Goal: Information Seeking & Learning: Learn about a topic

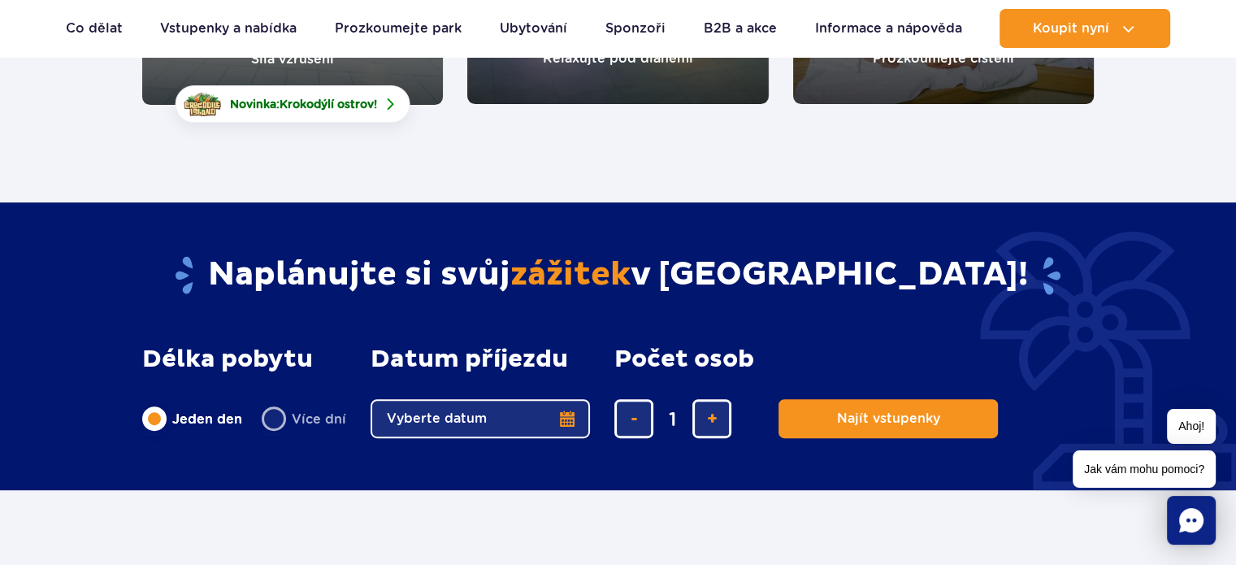
scroll to position [325, 0]
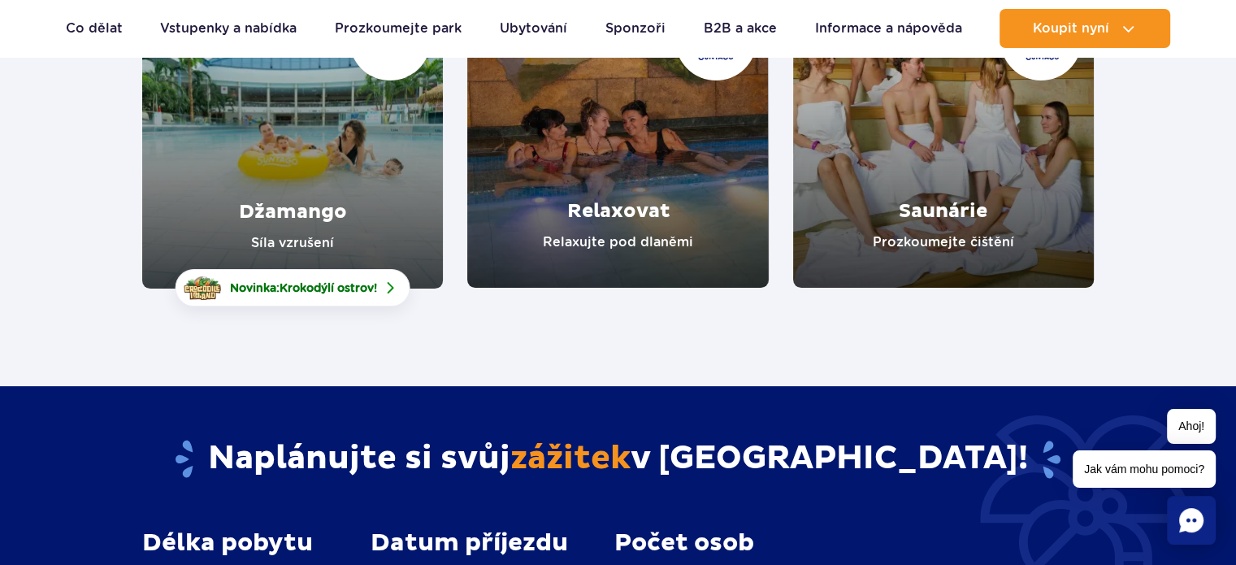
click at [301, 222] on link "Džamango" at bounding box center [292, 137] width 301 height 301
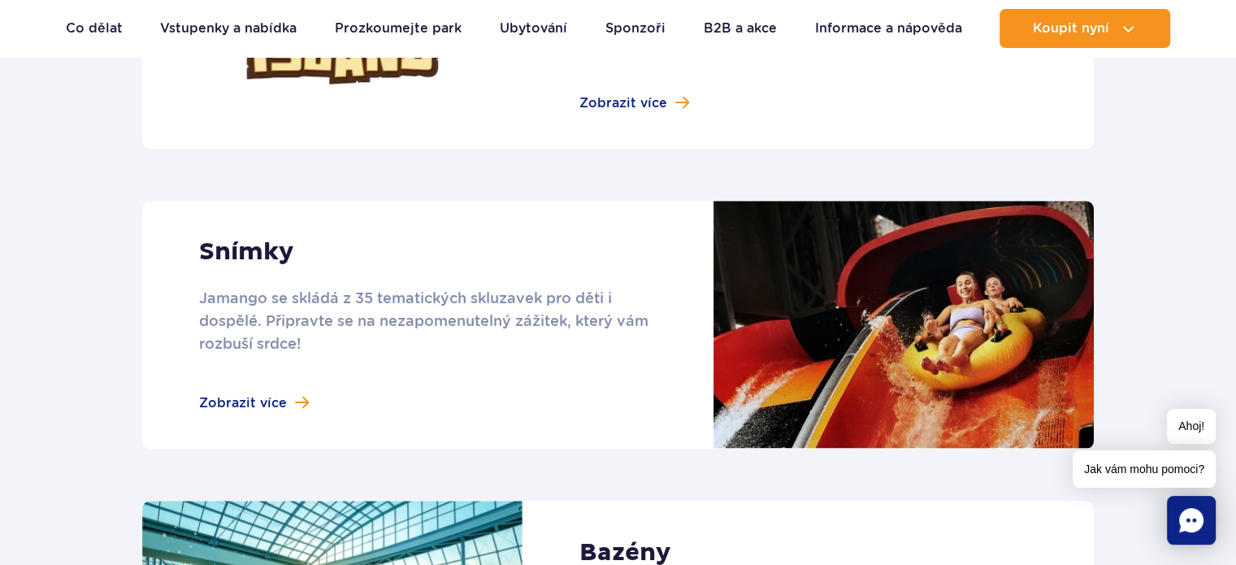
scroll to position [1300, 0]
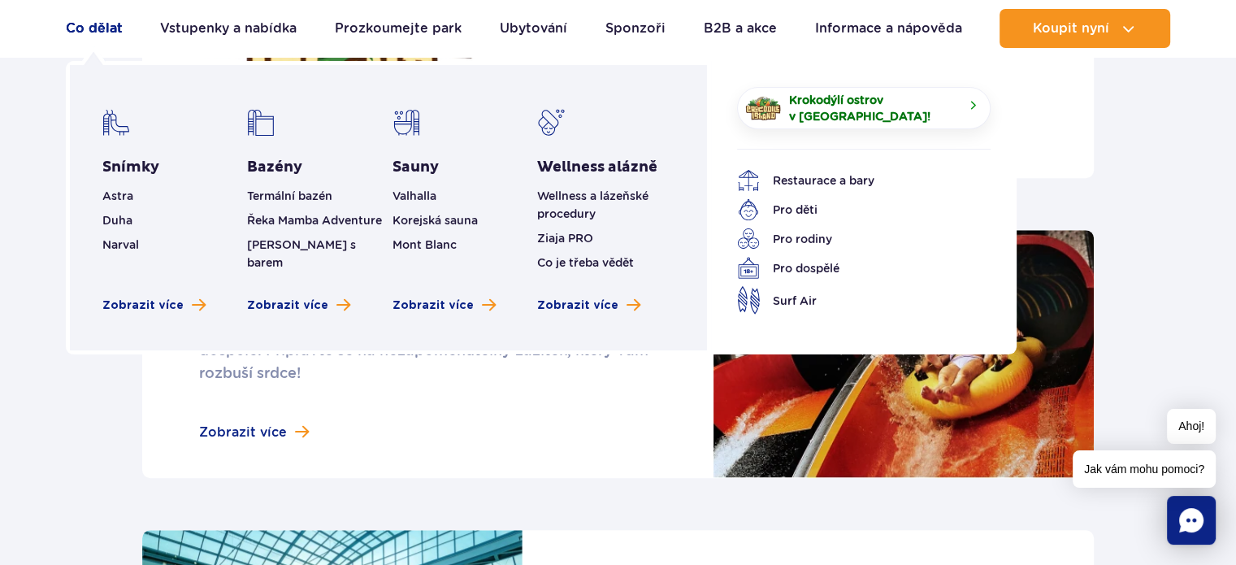
click at [95, 26] on font "Co dělat" at bounding box center [94, 27] width 57 height 15
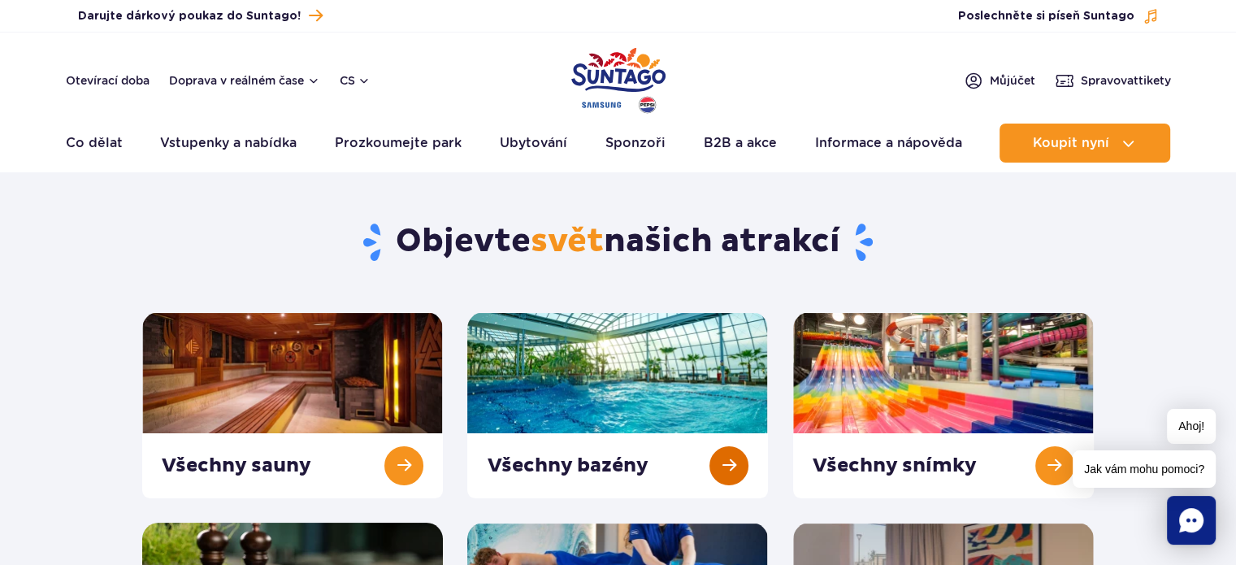
click at [699, 379] on link at bounding box center [617, 405] width 301 height 186
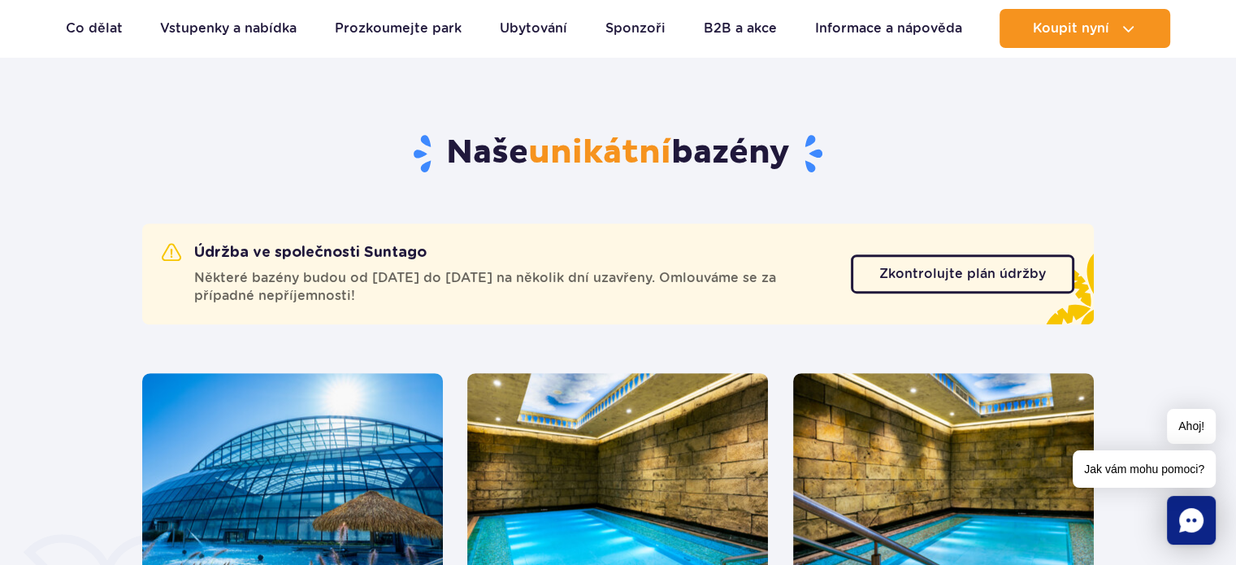
scroll to position [812, 0]
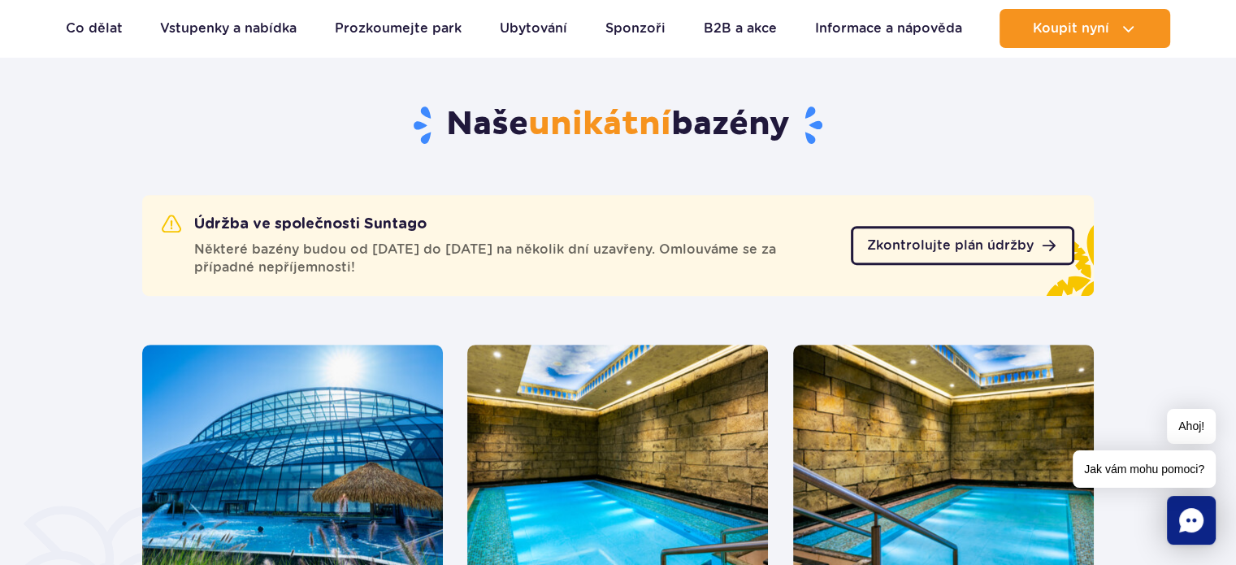
click at [924, 244] on span "Zkontrolujte plán údržby" at bounding box center [950, 245] width 167 height 13
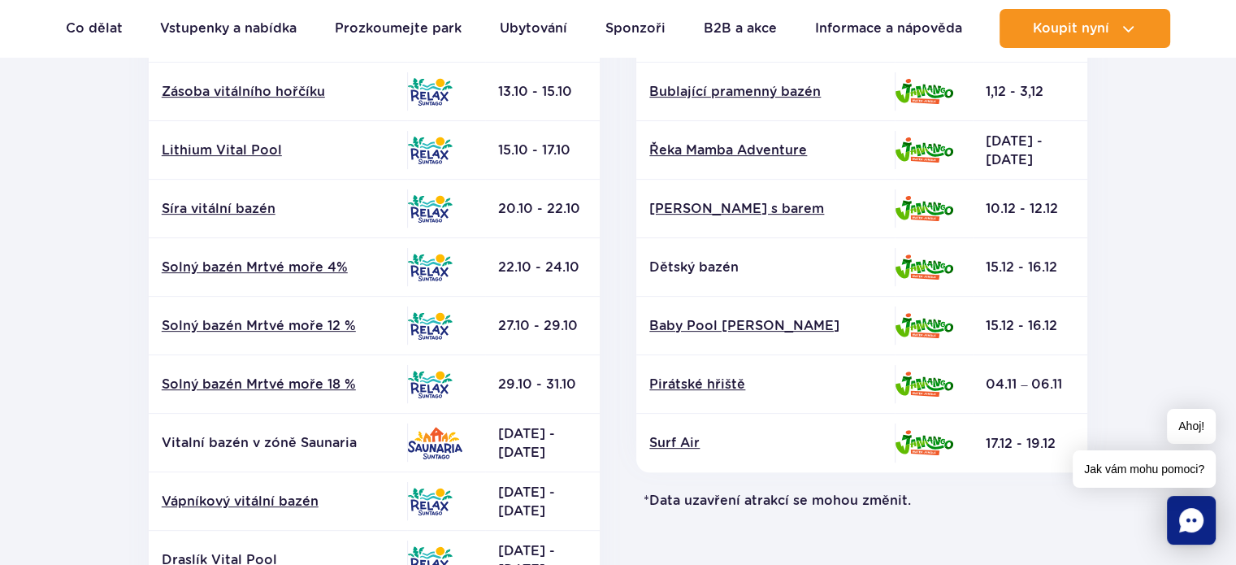
scroll to position [569, 0]
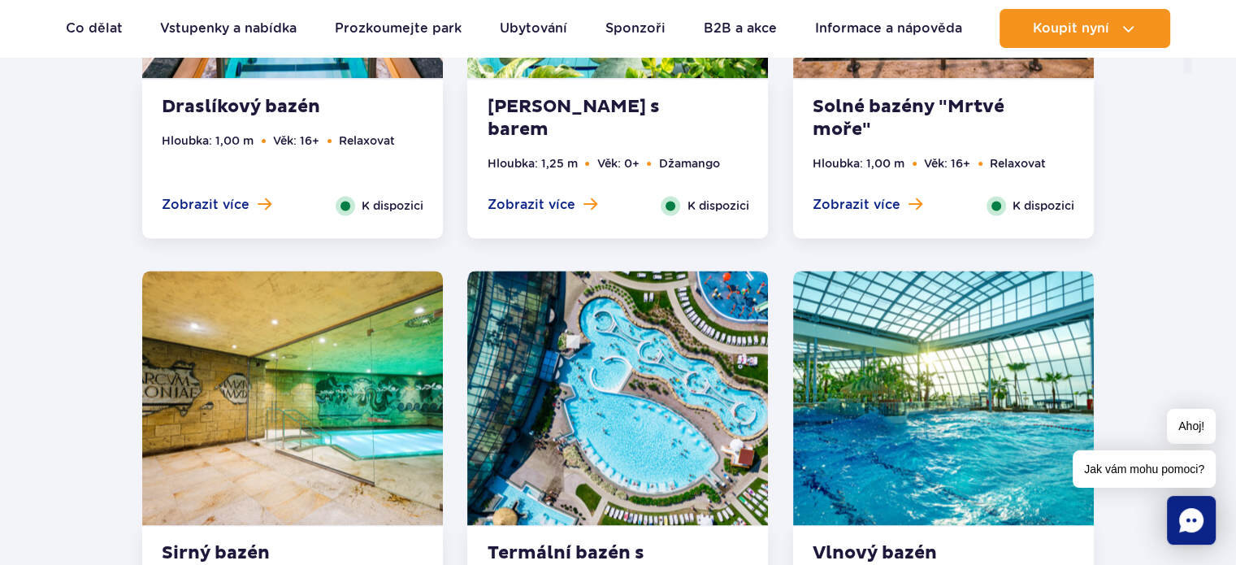
scroll to position [2356, 0]
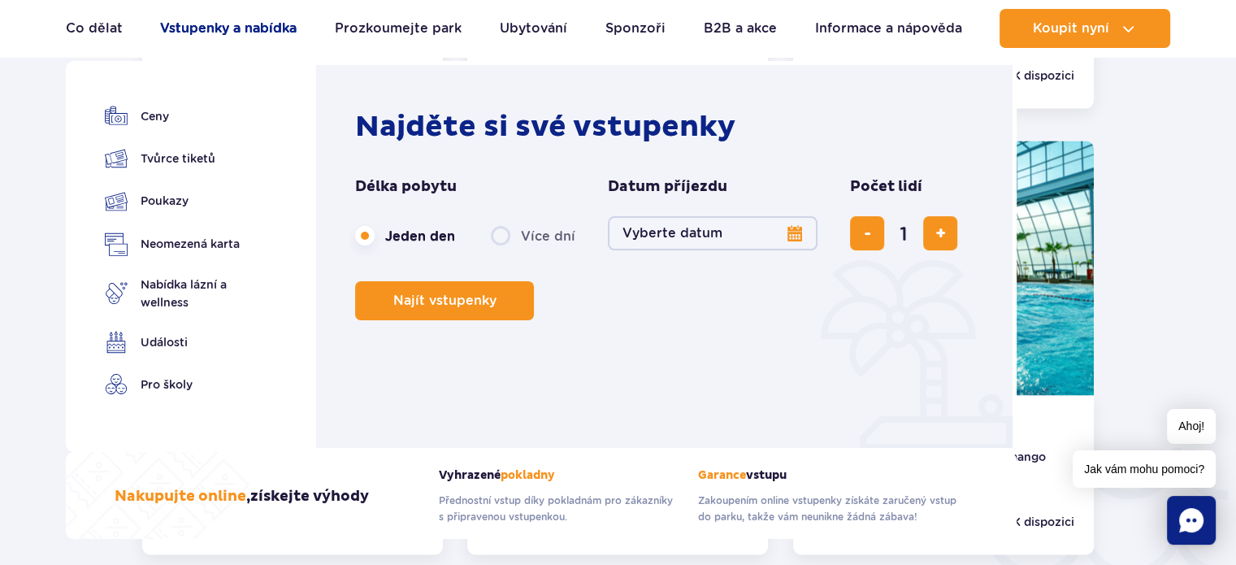
click at [199, 26] on font "Vstupenky a nabídka" at bounding box center [228, 27] width 136 height 15
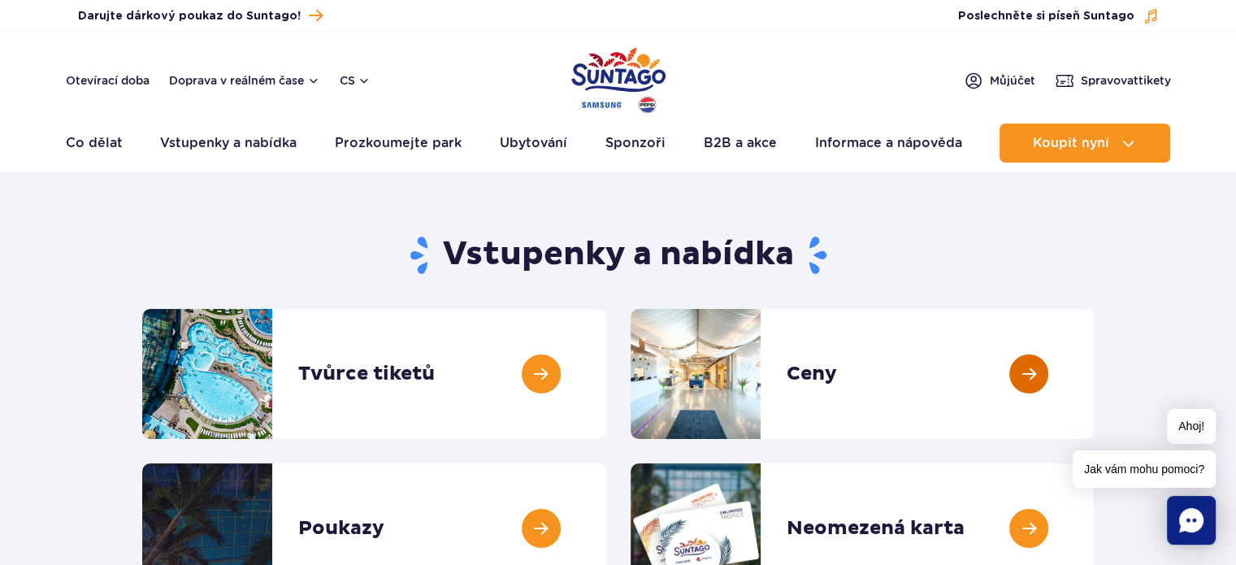
click at [1093, 379] on link at bounding box center [1093, 374] width 0 height 130
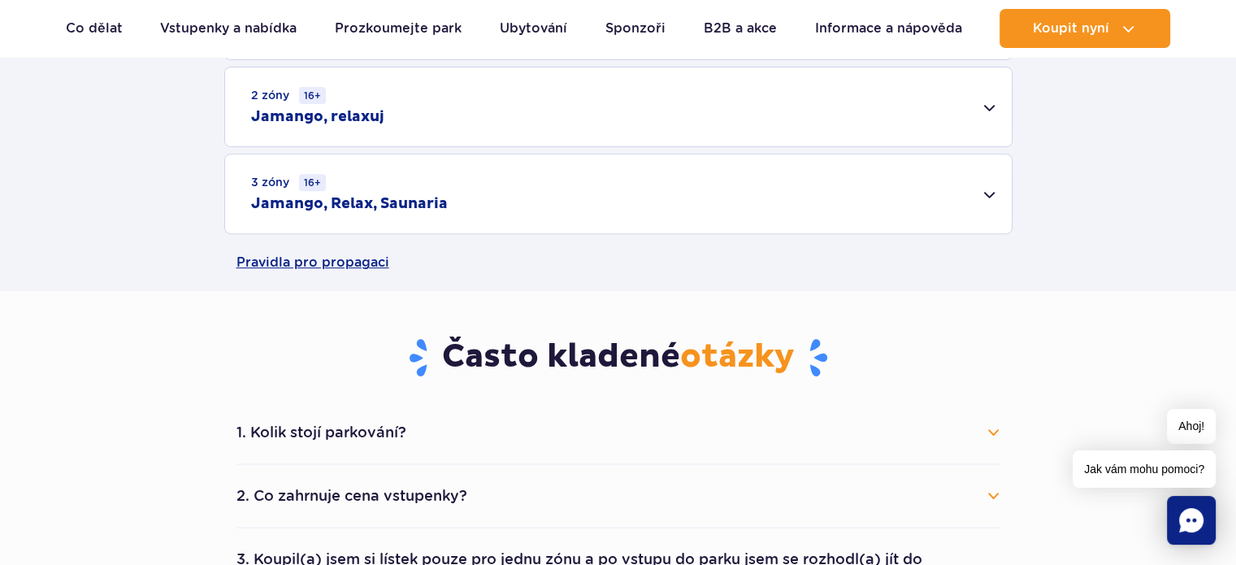
scroll to position [650, 0]
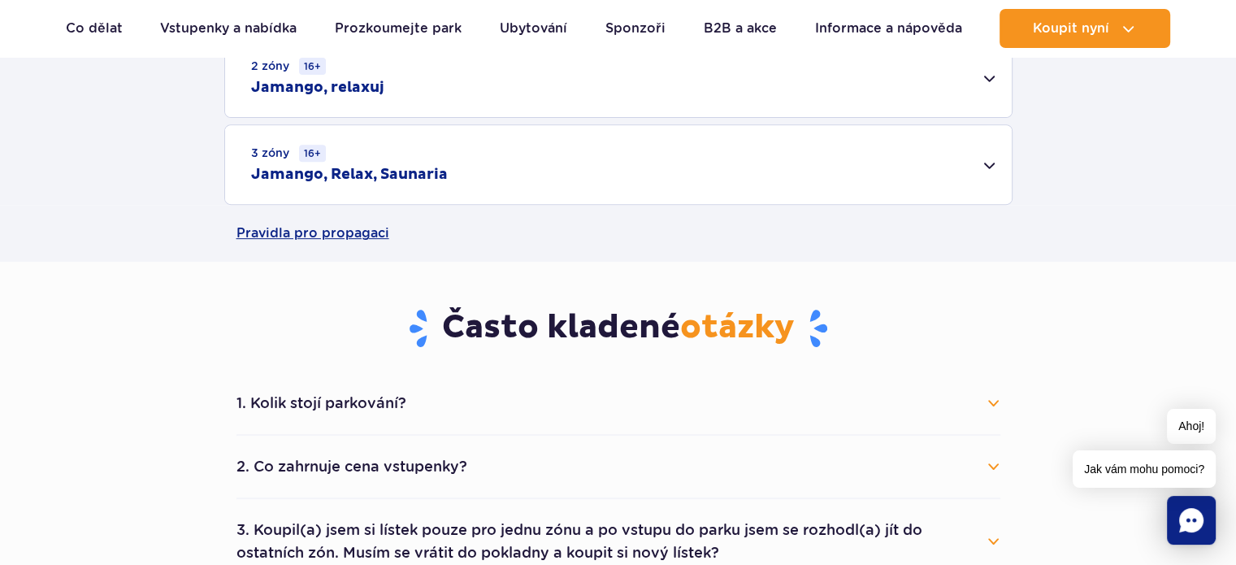
click at [992, 400] on button "1. Kolik stojí parkování?" at bounding box center [618, 403] width 764 height 36
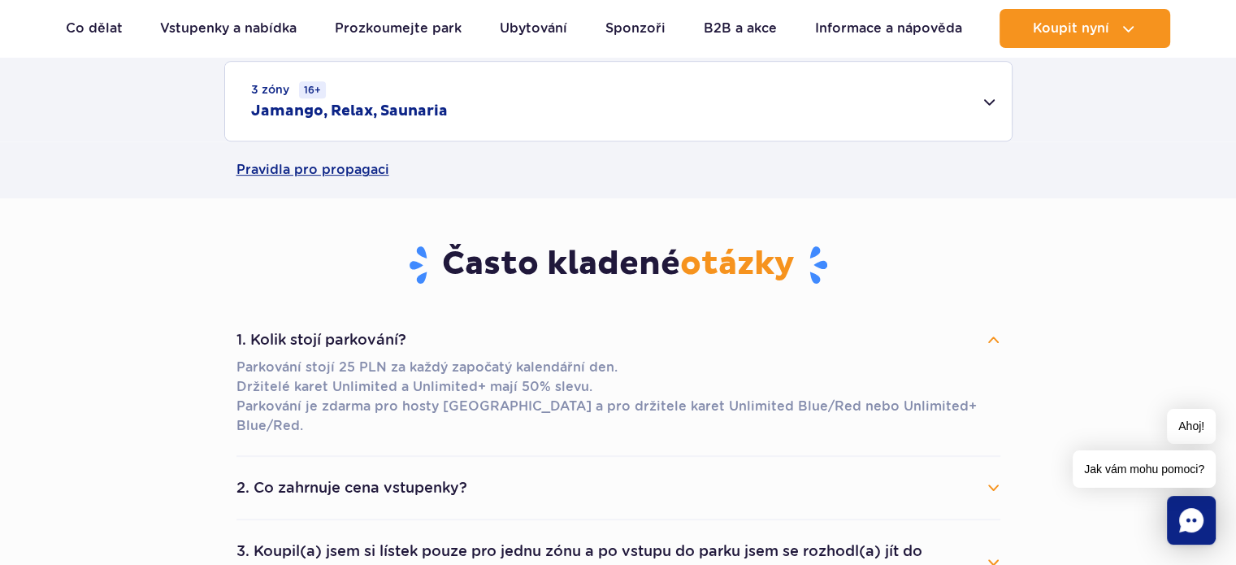
scroll to position [812, 0]
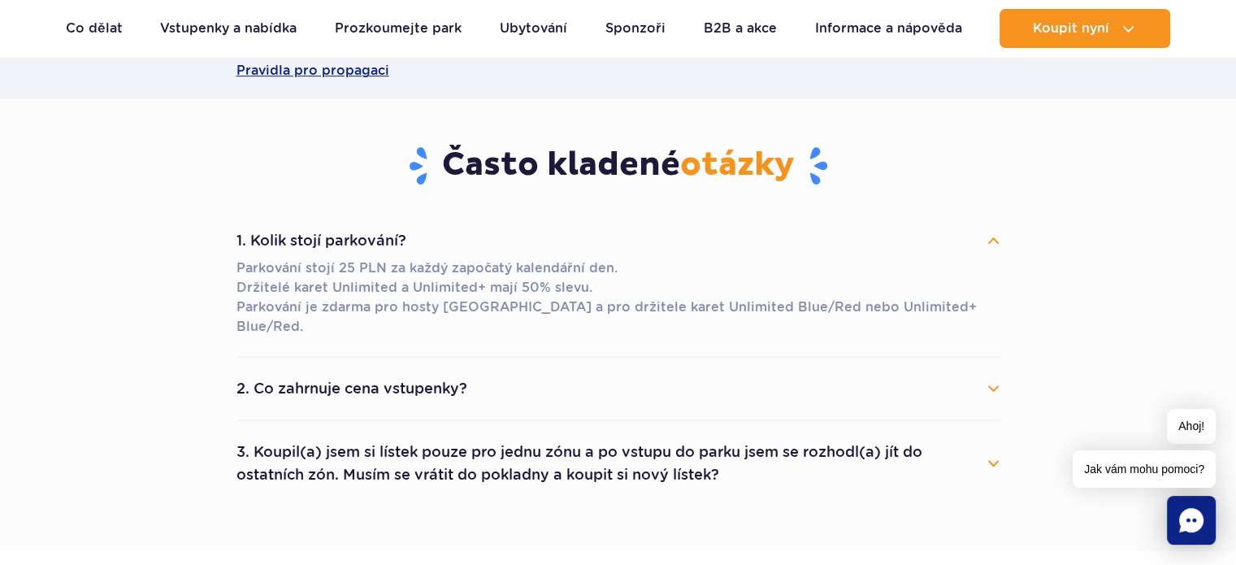
click at [994, 371] on button "2. Co zahrnuje cena vstupenky?" at bounding box center [618, 388] width 764 height 36
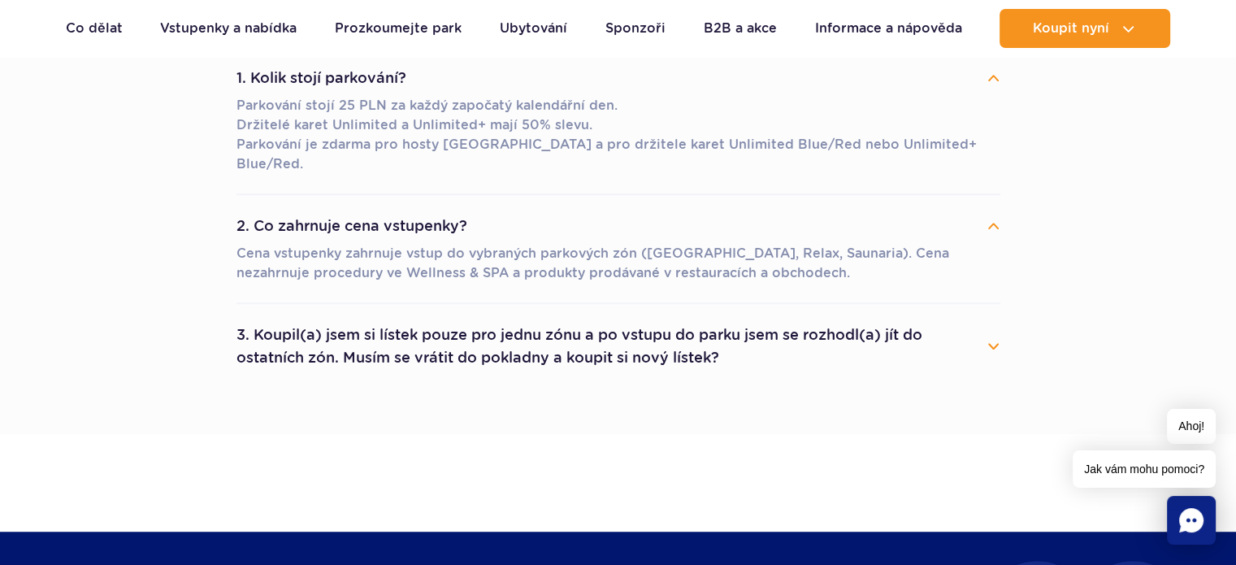
scroll to position [1137, 0]
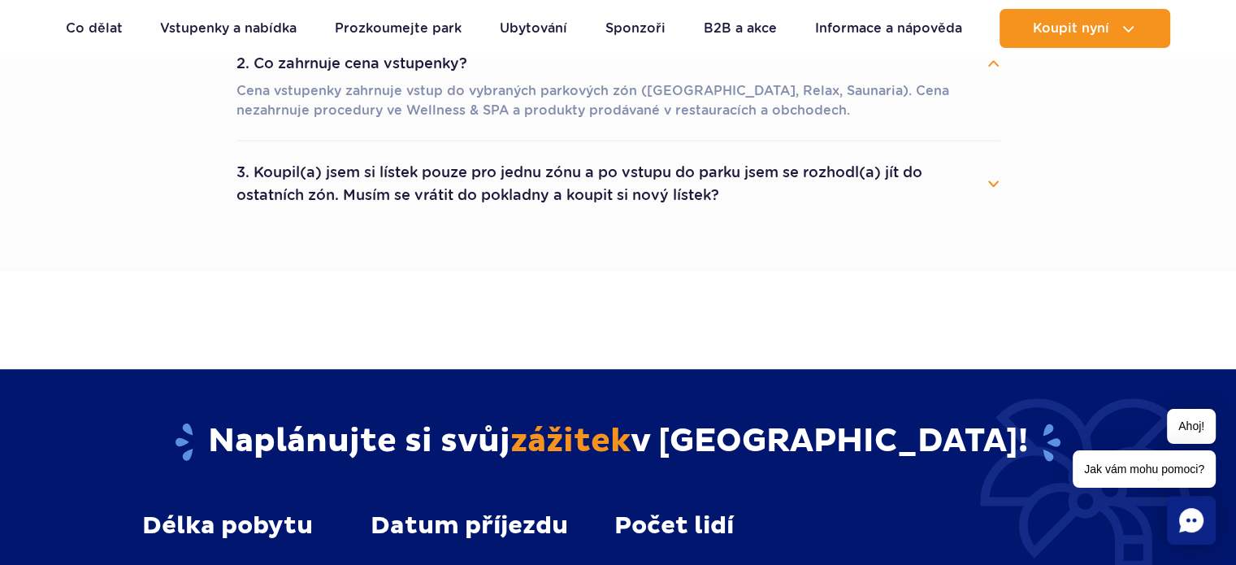
click at [996, 158] on button "3. Koupil(a) jsem si lístek pouze pro jednu zónu a po vstupu do parku jsem se r…" at bounding box center [618, 183] width 764 height 58
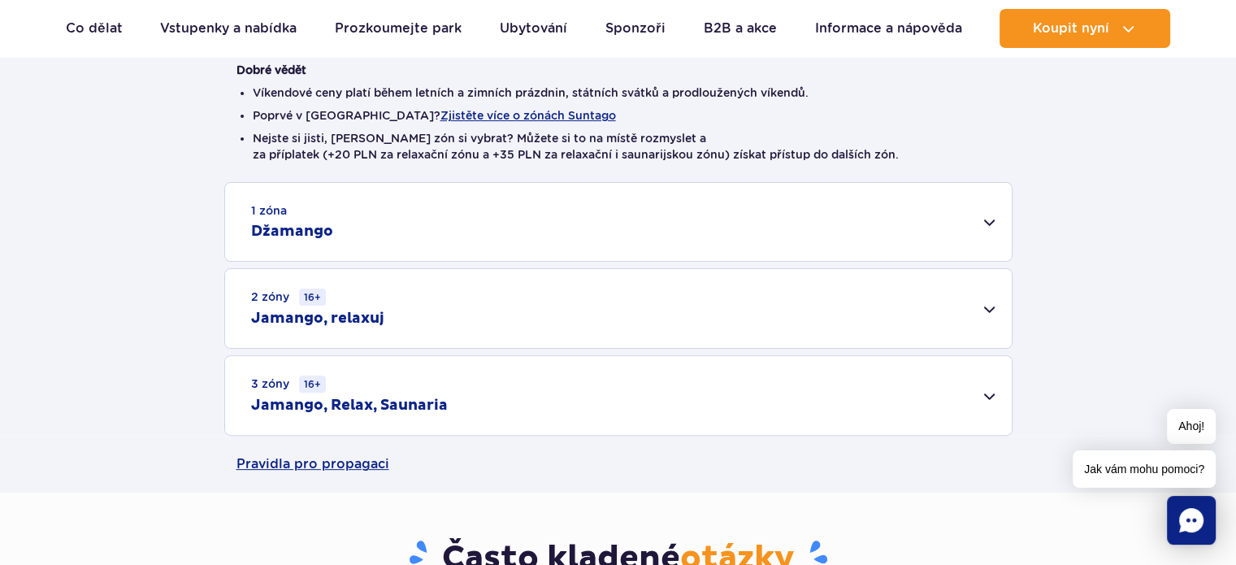
scroll to position [406, 0]
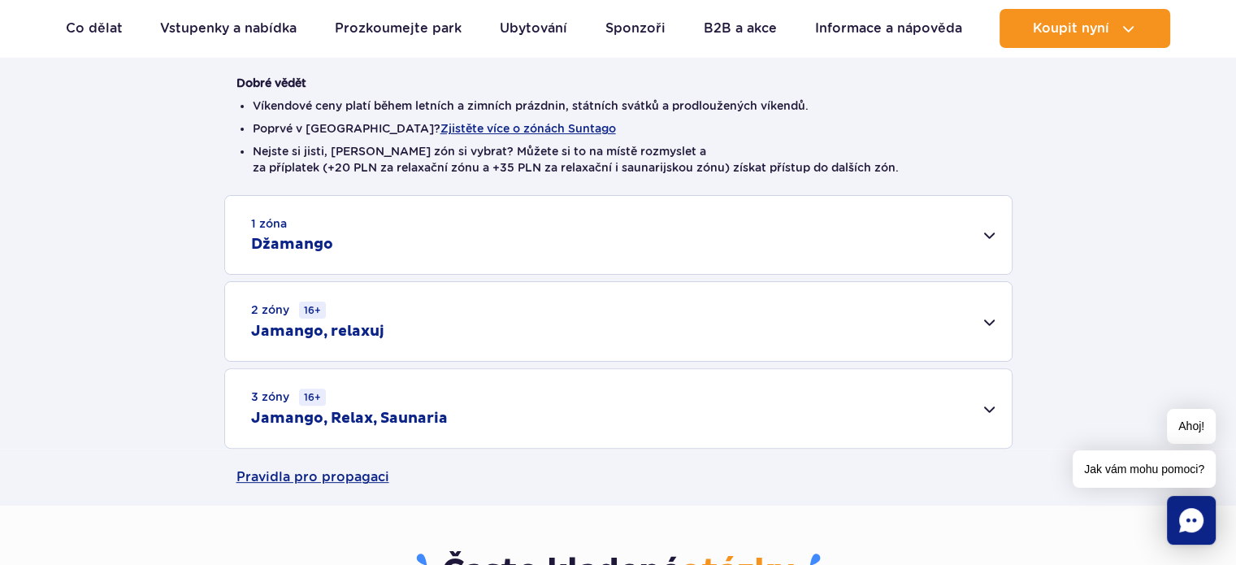
click at [985, 236] on div "1 zóna Džamango" at bounding box center [618, 235] width 786 height 78
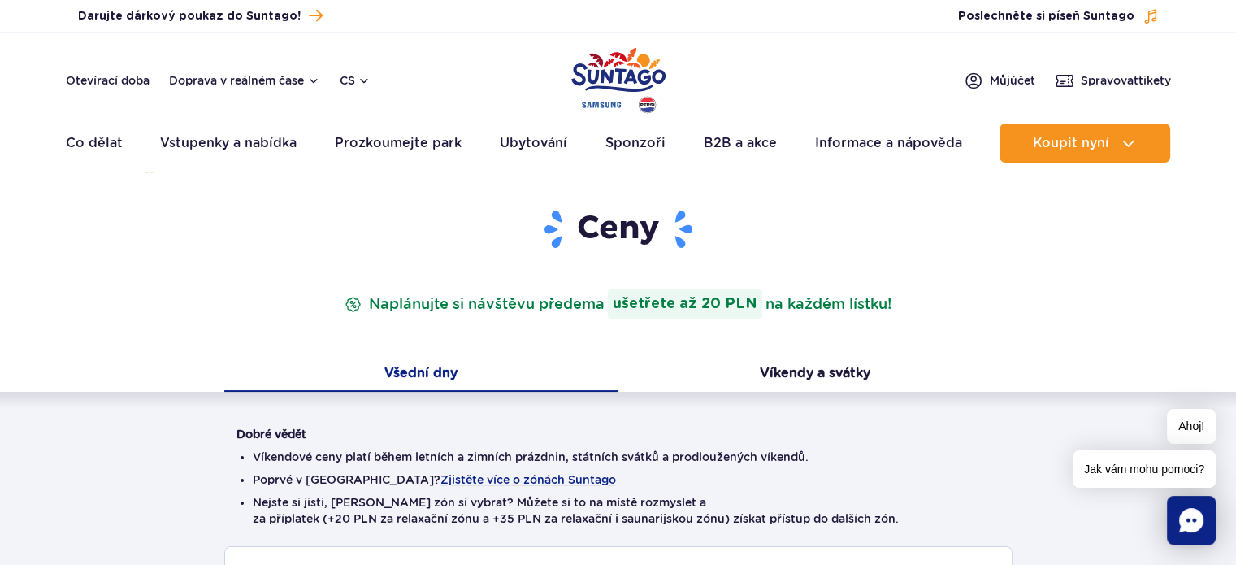
scroll to position [0, 0]
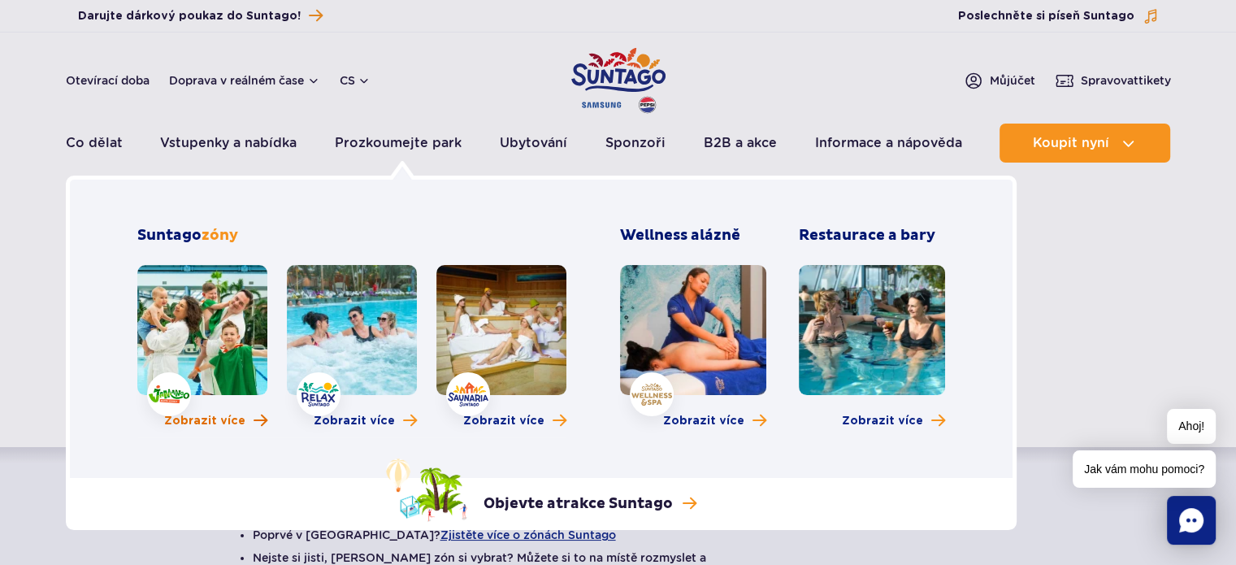
click at [212, 418] on font "Zobrazit více" at bounding box center [204, 420] width 81 height 11
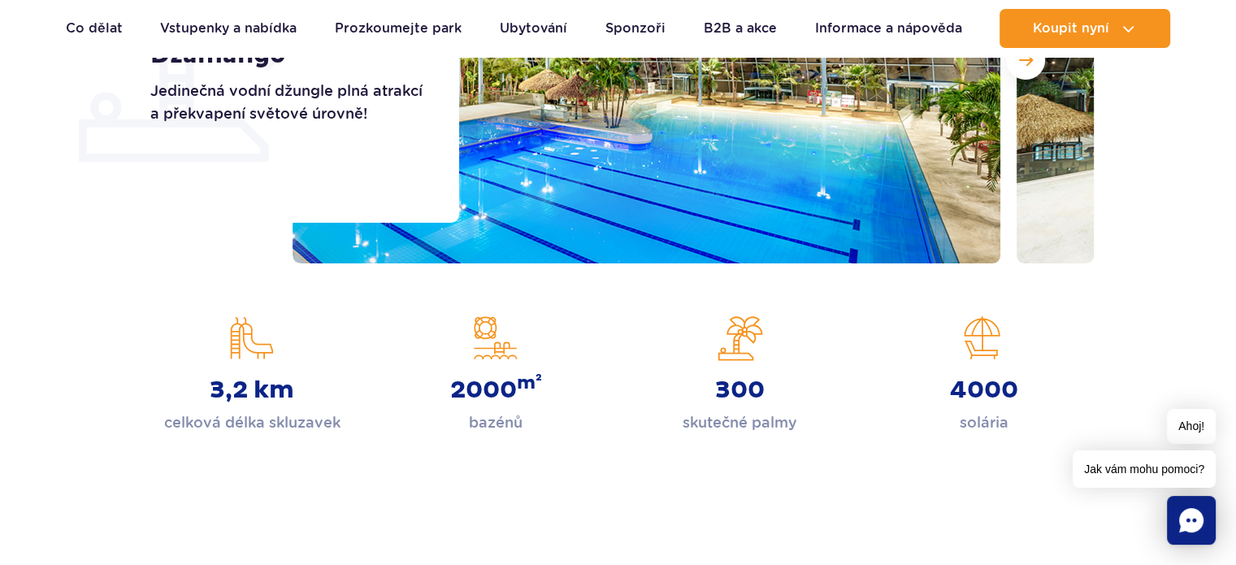
scroll to position [325, 0]
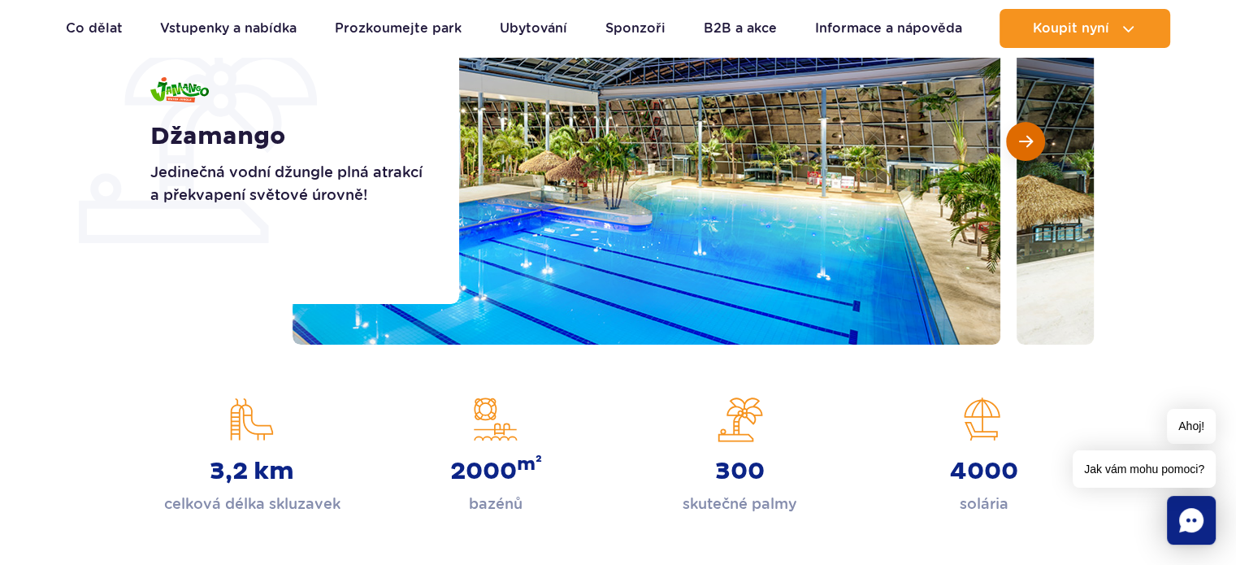
click at [1036, 141] on button "Další snímek" at bounding box center [1025, 141] width 39 height 39
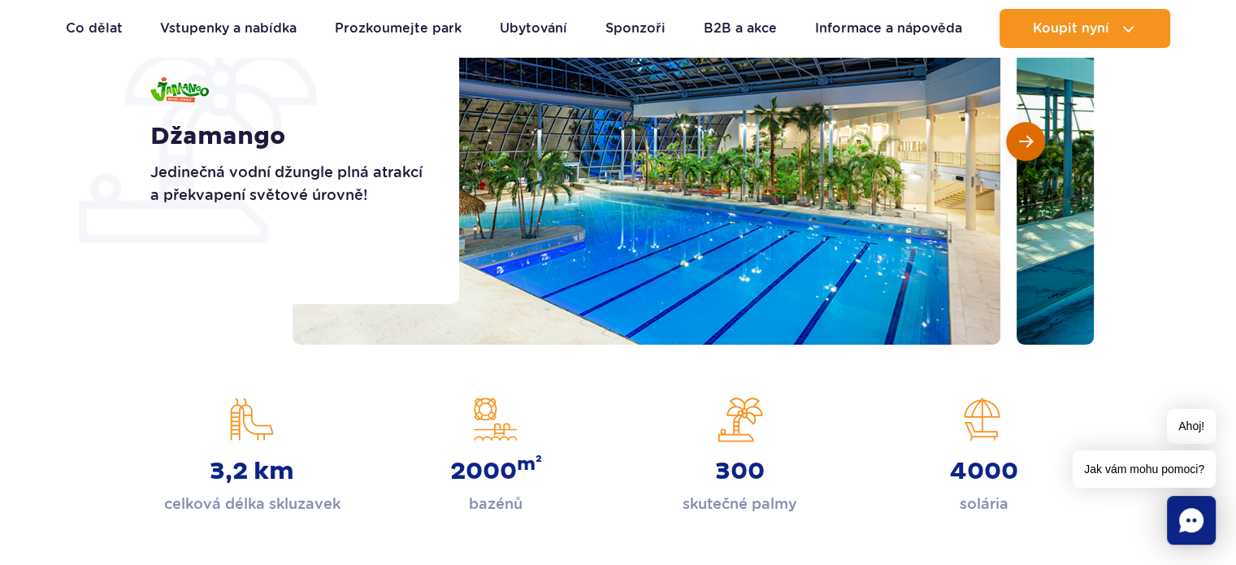
click at [1035, 141] on button "Další snímek" at bounding box center [1025, 141] width 39 height 39
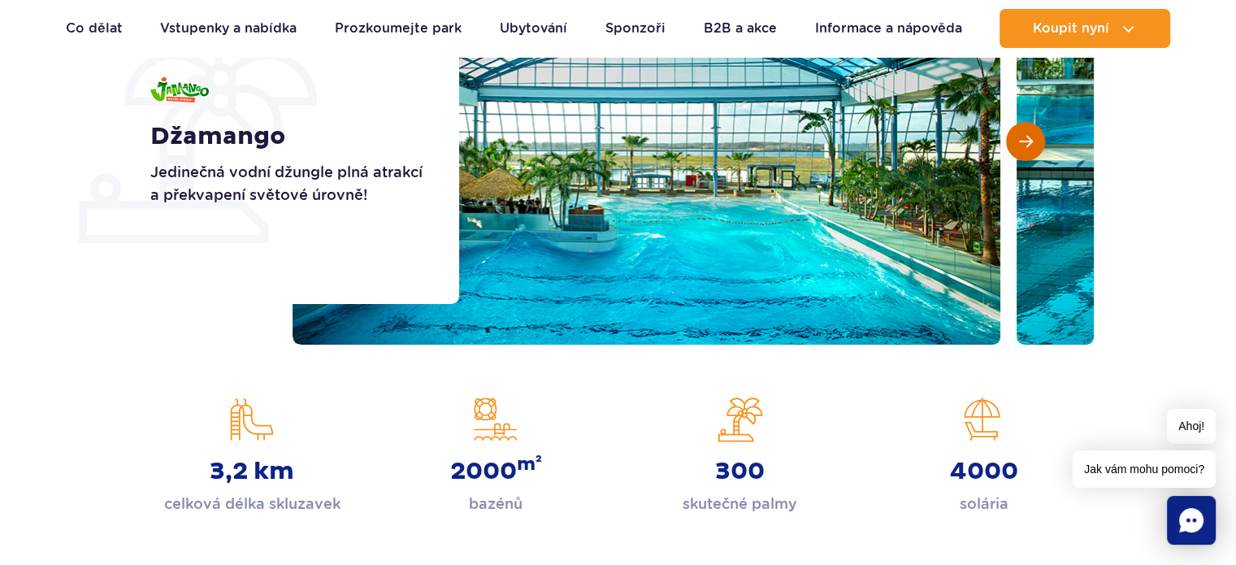
click at [1035, 141] on button "Další snímek" at bounding box center [1025, 141] width 39 height 39
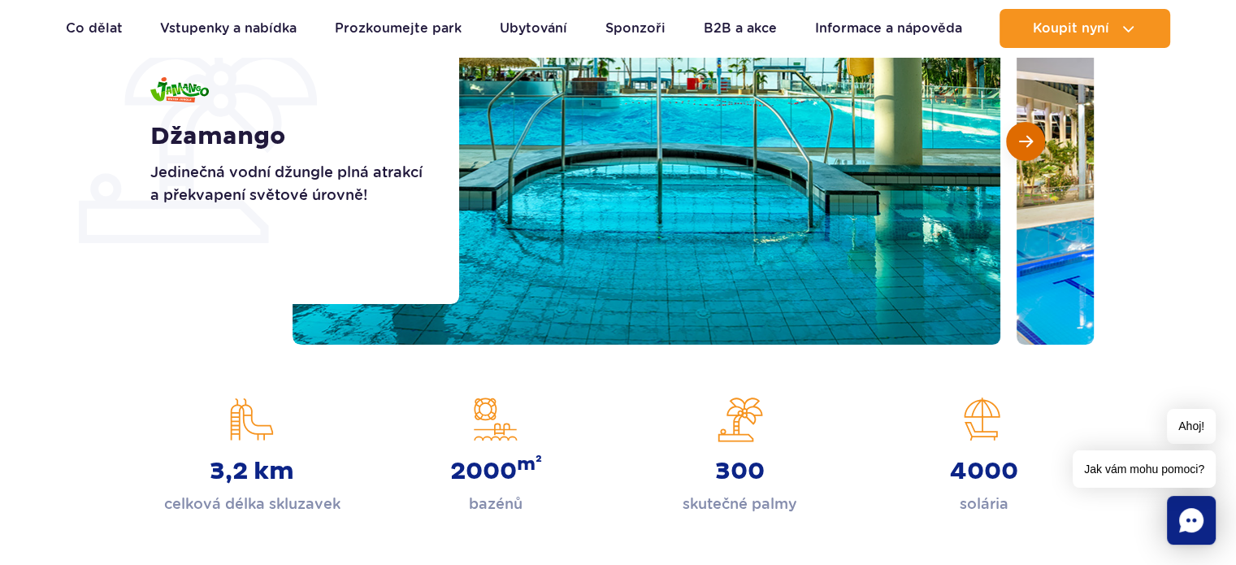
click at [1035, 141] on button "Další snímek" at bounding box center [1025, 141] width 39 height 39
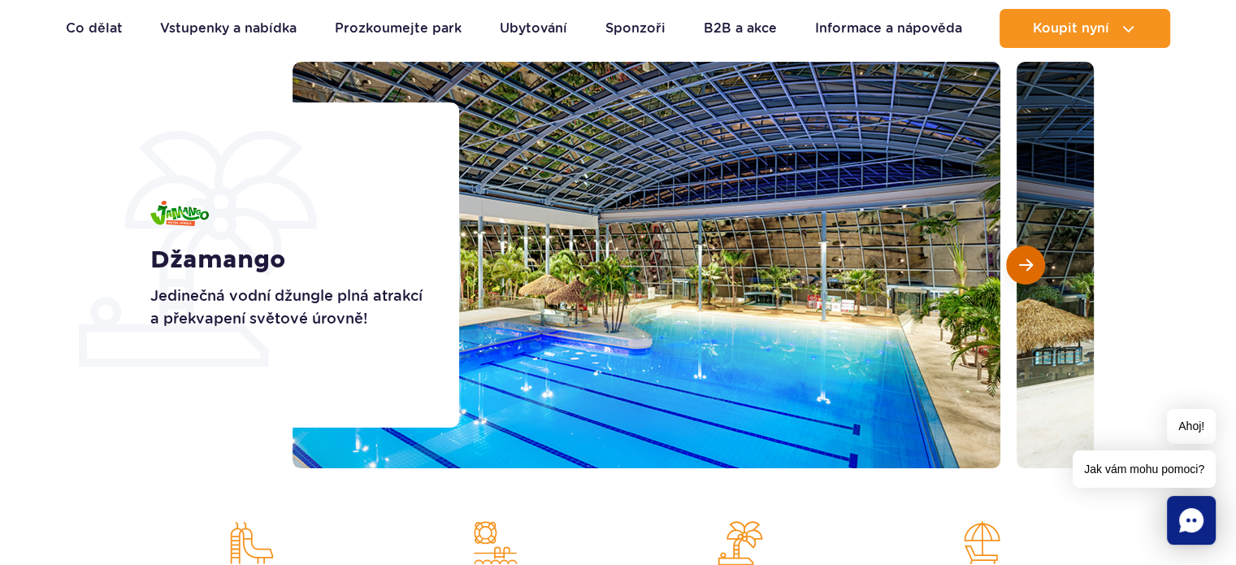
scroll to position [162, 0]
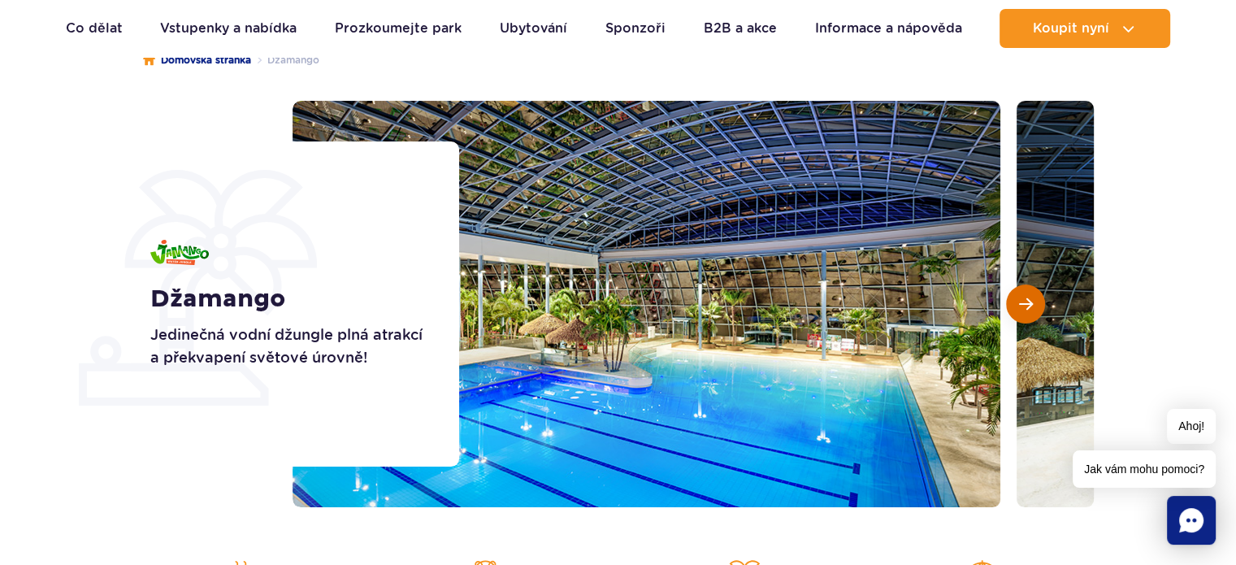
click at [1028, 305] on span "Další snímek" at bounding box center [1026, 304] width 14 height 15
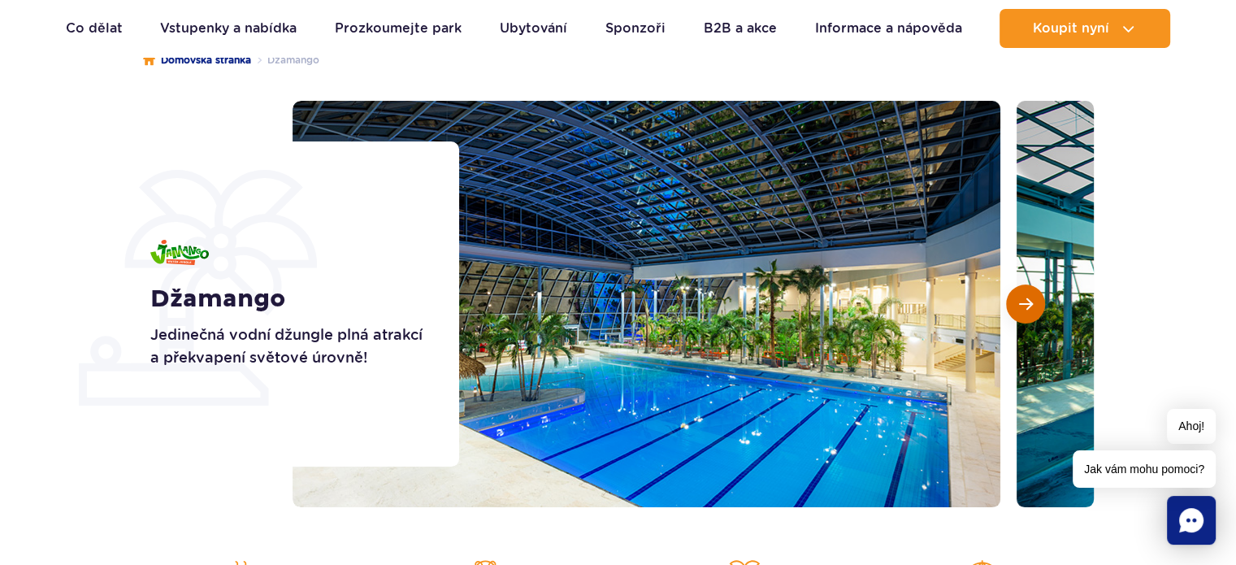
click at [1028, 305] on span "Další snímek" at bounding box center [1026, 304] width 14 height 15
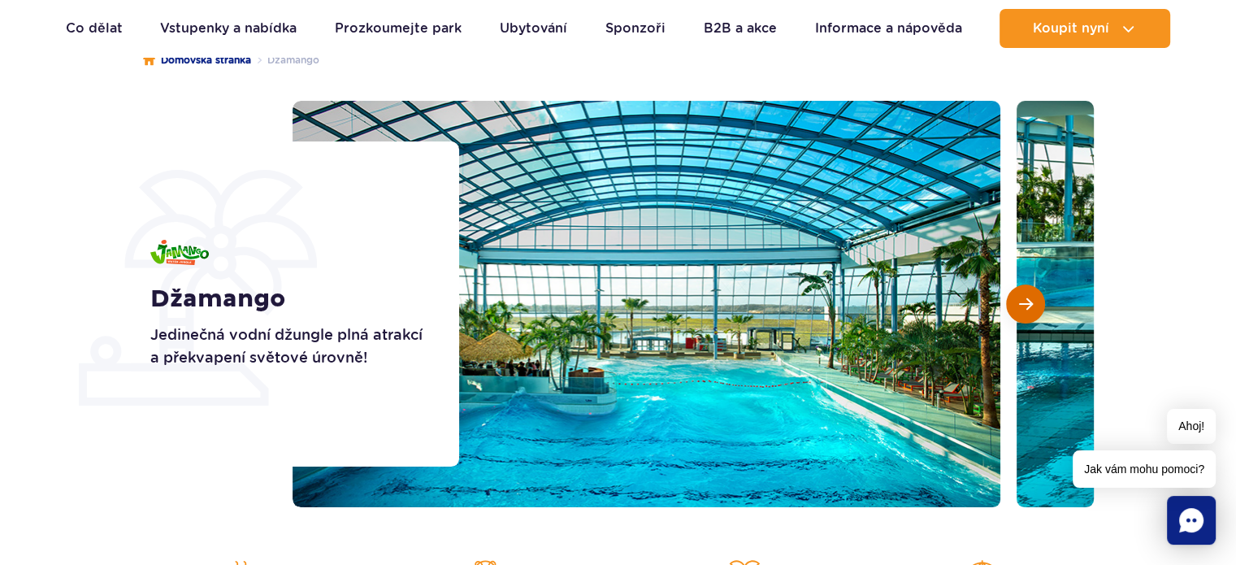
click at [1028, 310] on span "Další snímek" at bounding box center [1026, 304] width 14 height 15
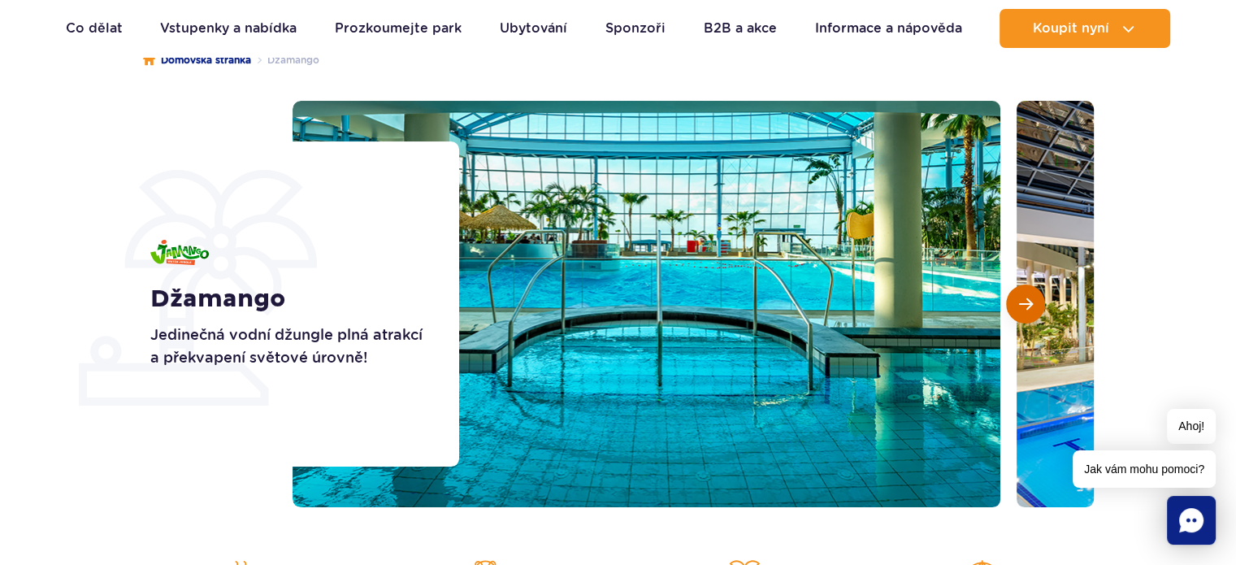
click at [1028, 310] on span "Další snímek" at bounding box center [1026, 304] width 14 height 15
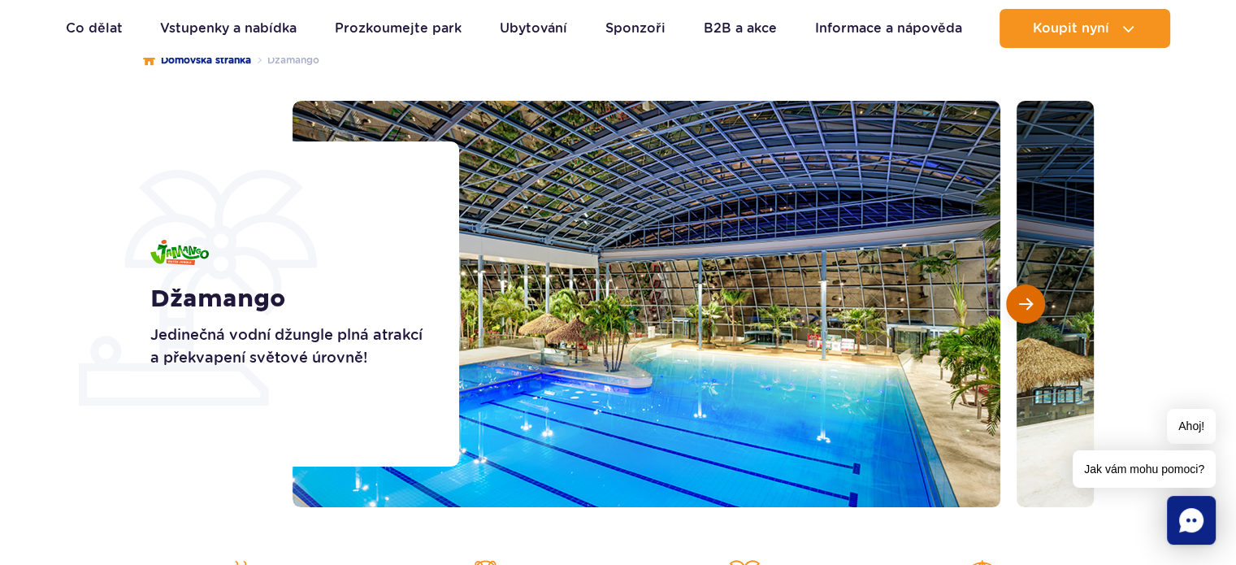
click at [1028, 310] on span "Další snímek" at bounding box center [1026, 304] width 14 height 15
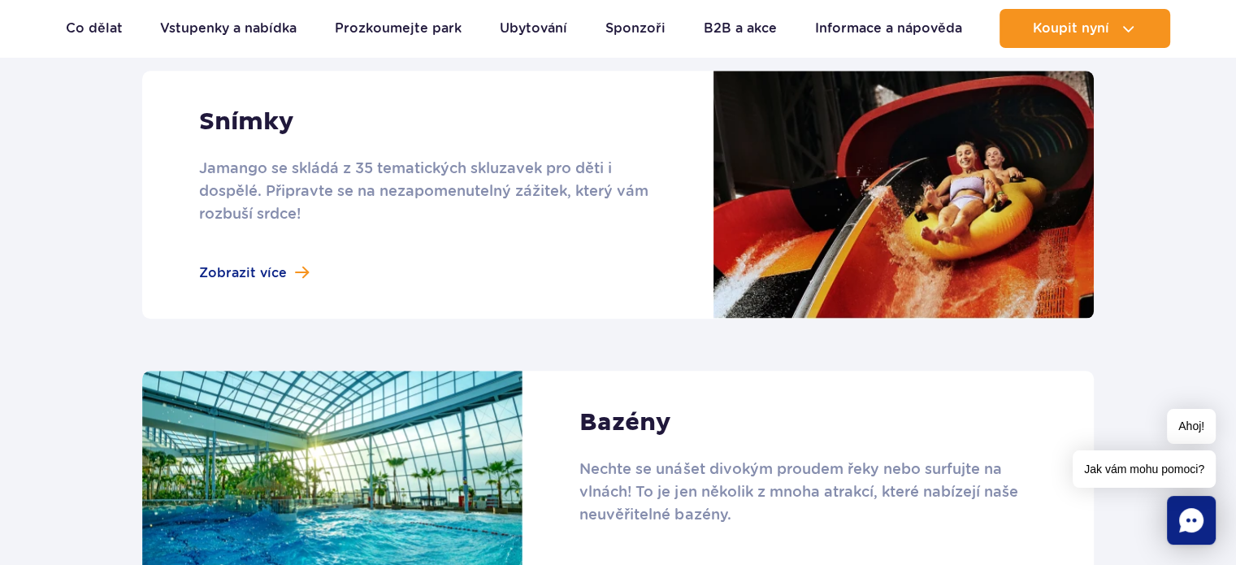
scroll to position [1706, 0]
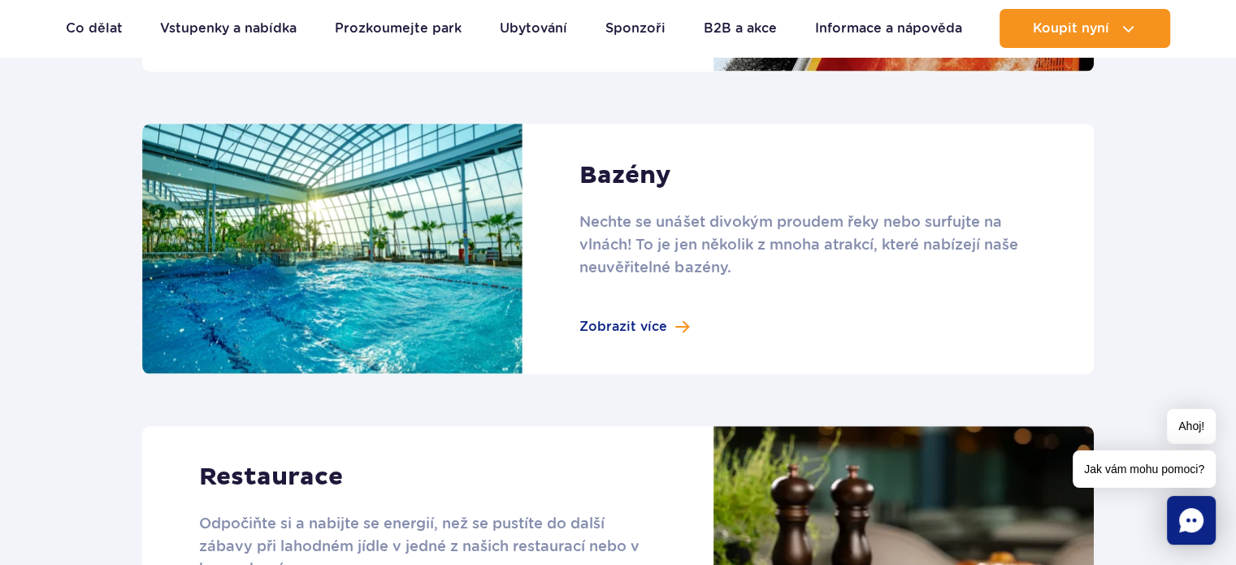
click at [627, 321] on link at bounding box center [617, 248] width 951 height 250
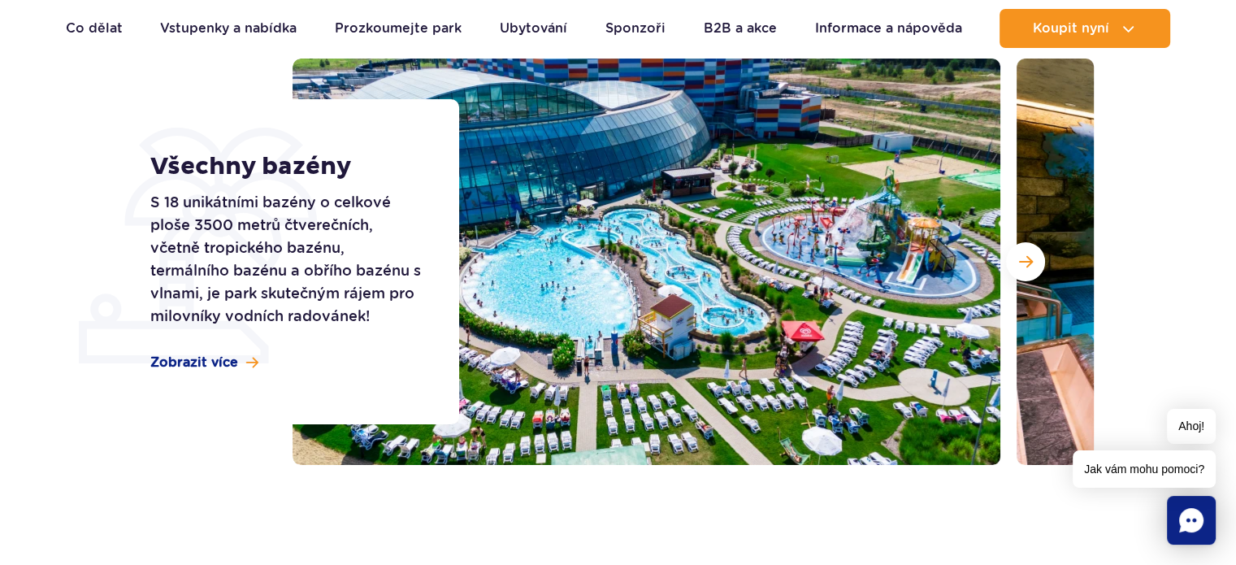
scroll to position [244, 0]
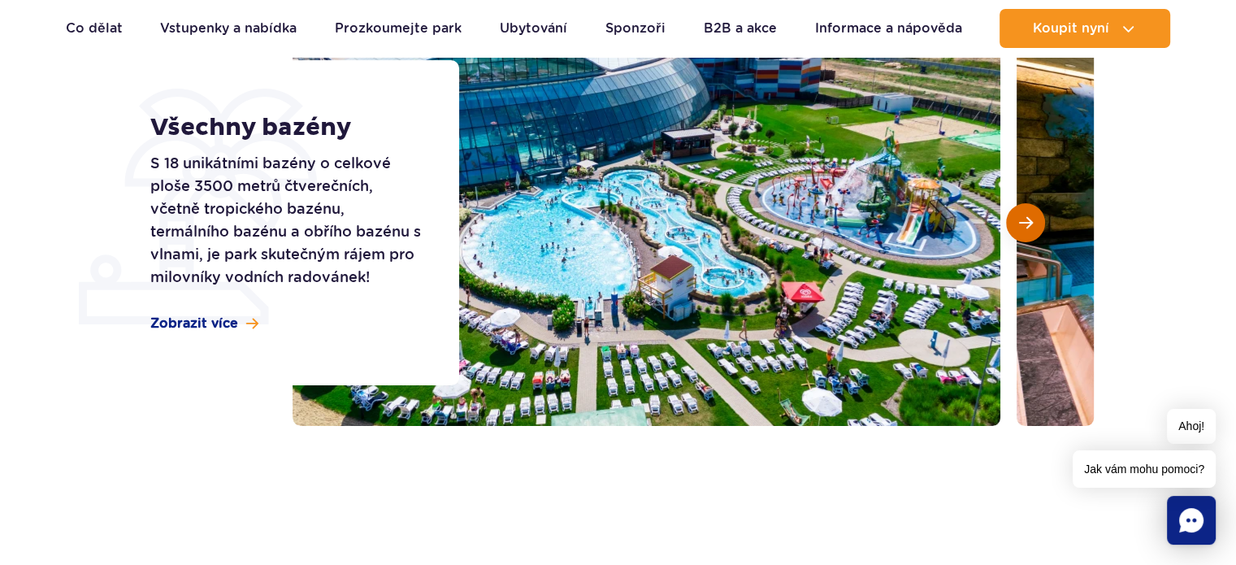
click at [1015, 225] on button "Další snímek" at bounding box center [1025, 222] width 39 height 39
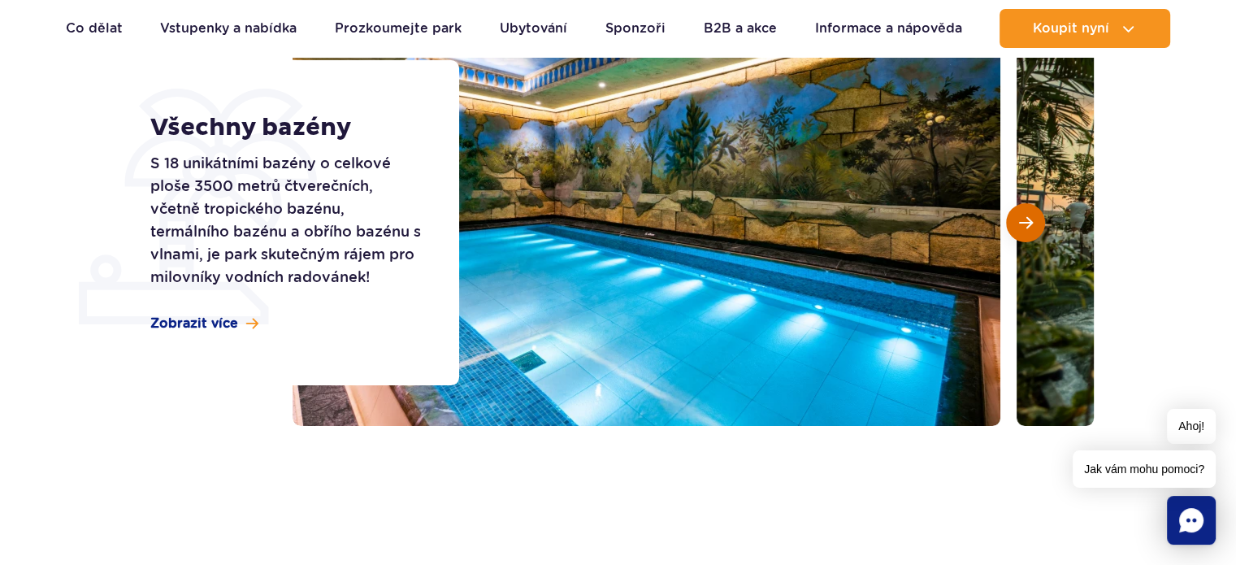
click at [1015, 225] on button "Další snímek" at bounding box center [1025, 222] width 39 height 39
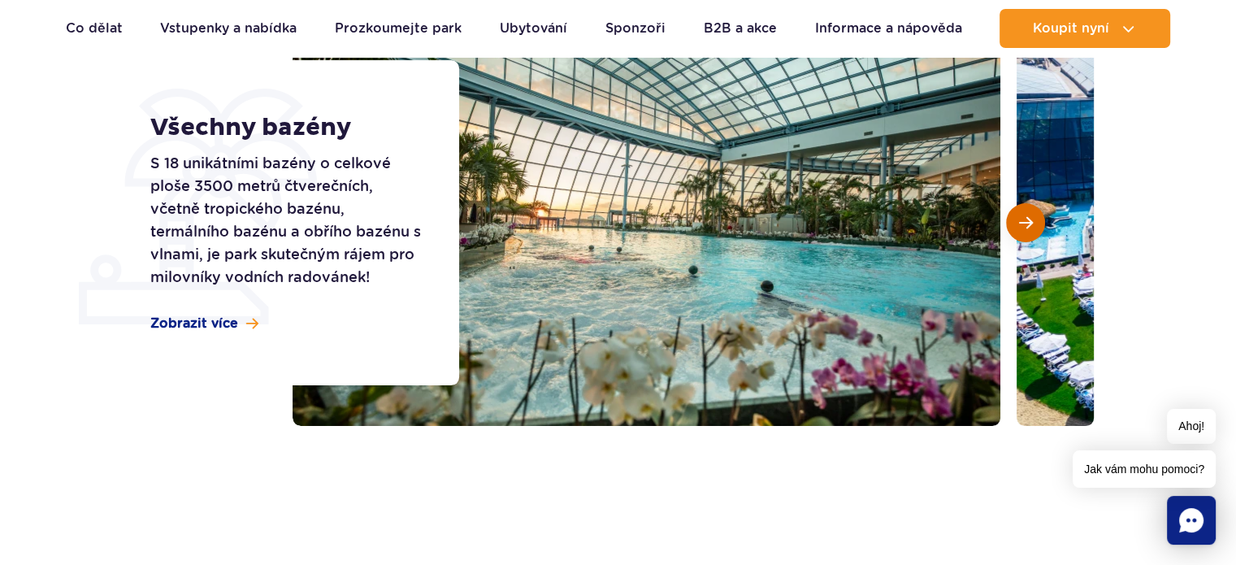
click at [1015, 225] on button "Další snímek" at bounding box center [1025, 222] width 39 height 39
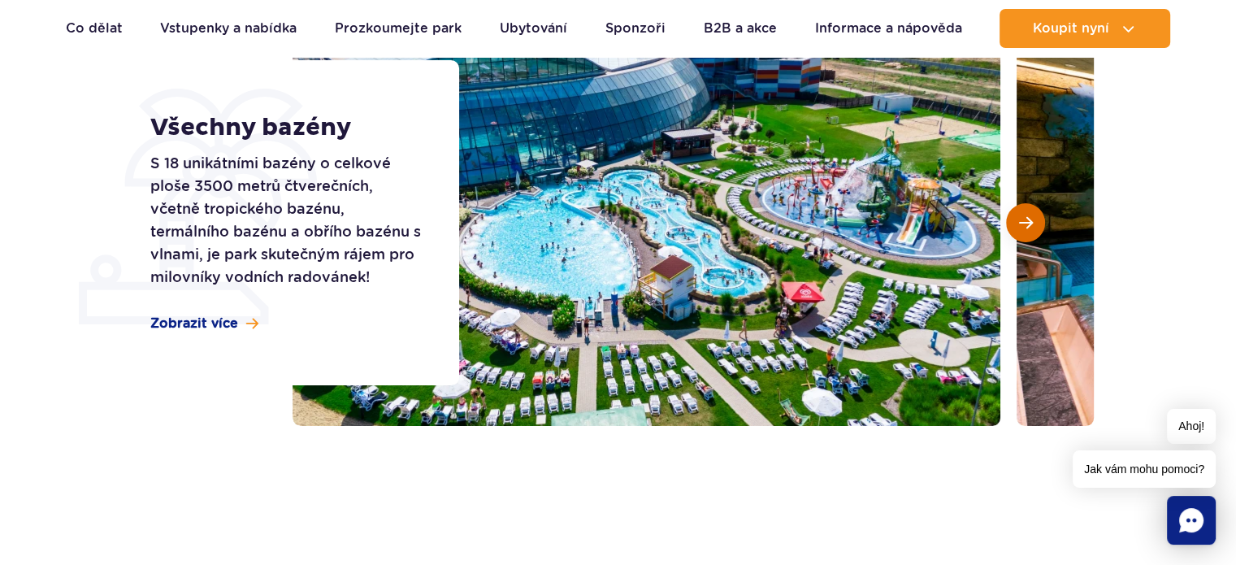
click at [1015, 225] on button "Další snímek" at bounding box center [1025, 222] width 39 height 39
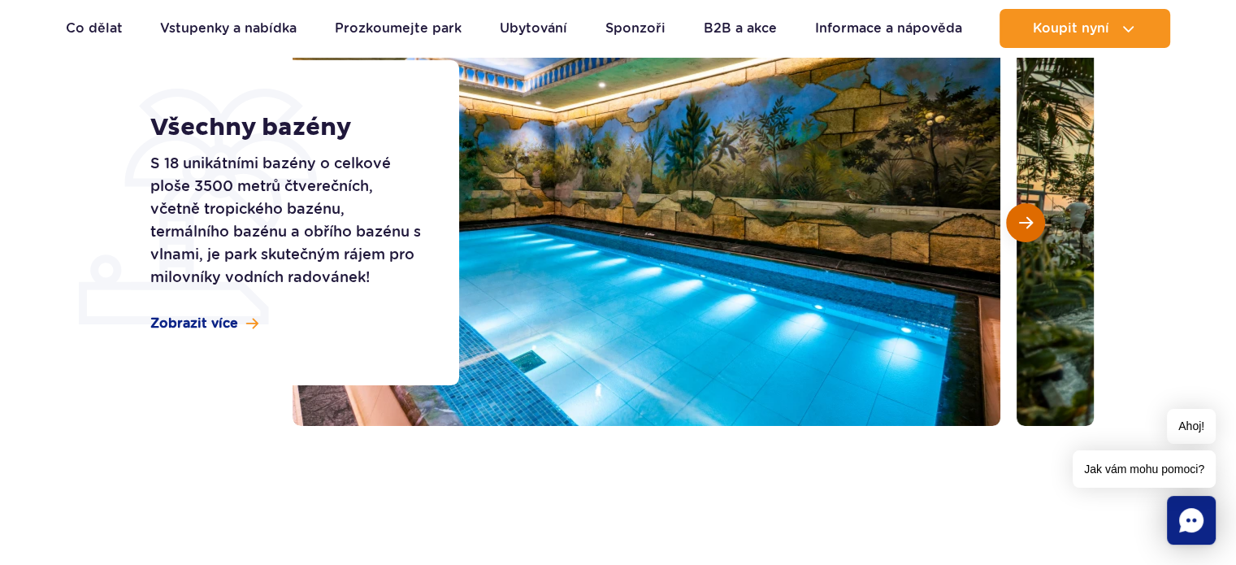
click at [1014, 225] on button "Další snímek" at bounding box center [1025, 222] width 39 height 39
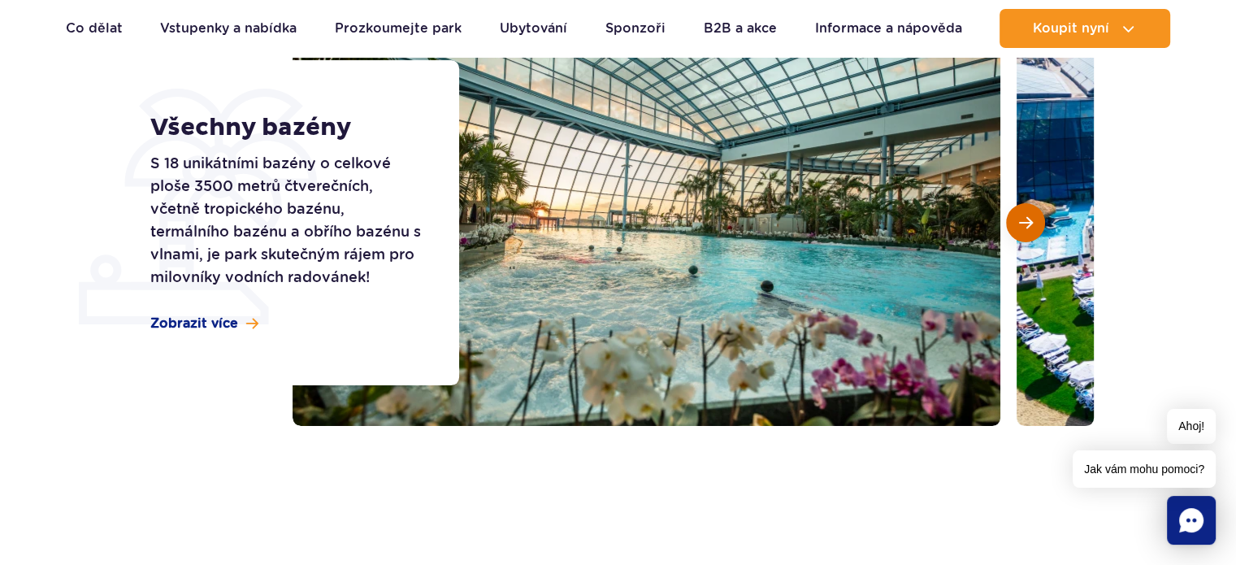
click at [1014, 225] on button "Další snímek" at bounding box center [1025, 222] width 39 height 39
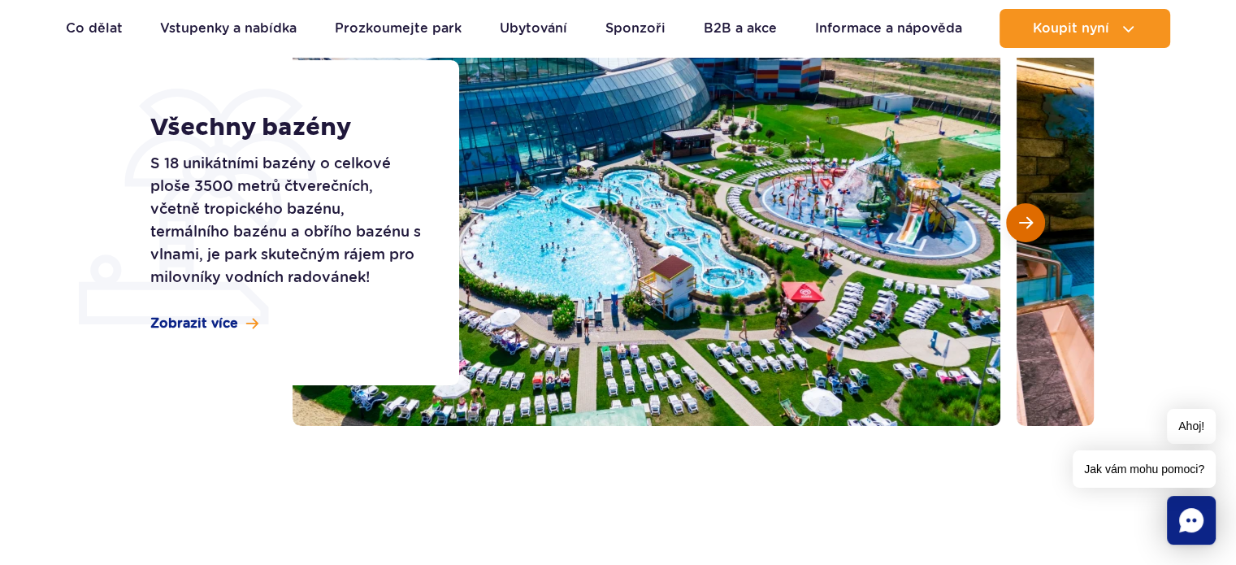
click at [1014, 225] on button "Další snímek" at bounding box center [1025, 222] width 39 height 39
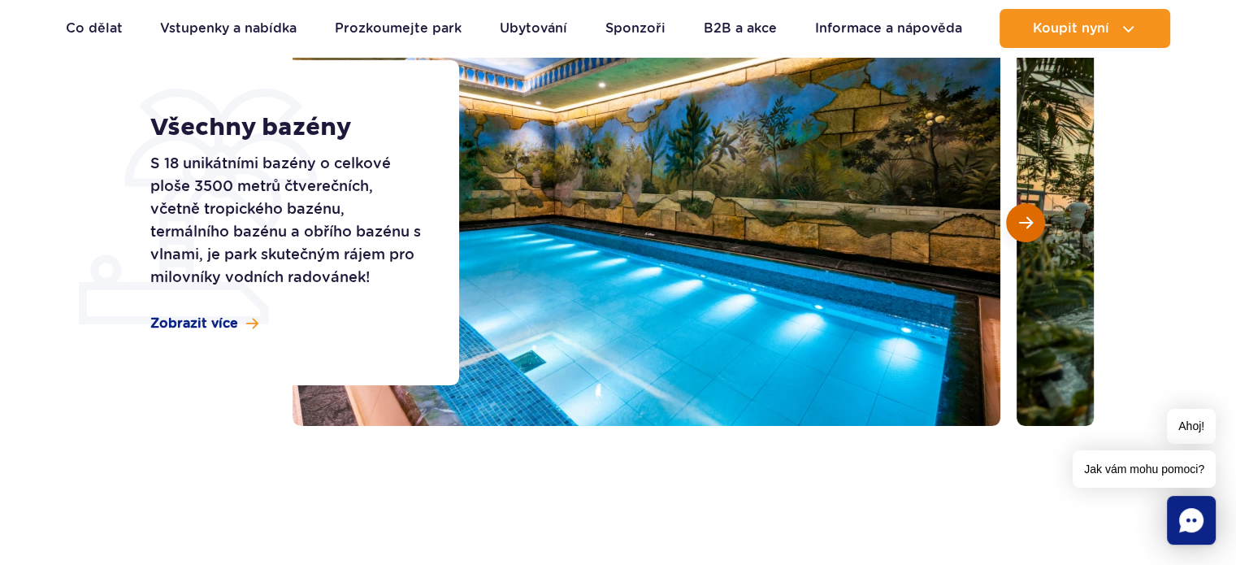
click at [1014, 225] on button "Další snímek" at bounding box center [1025, 222] width 39 height 39
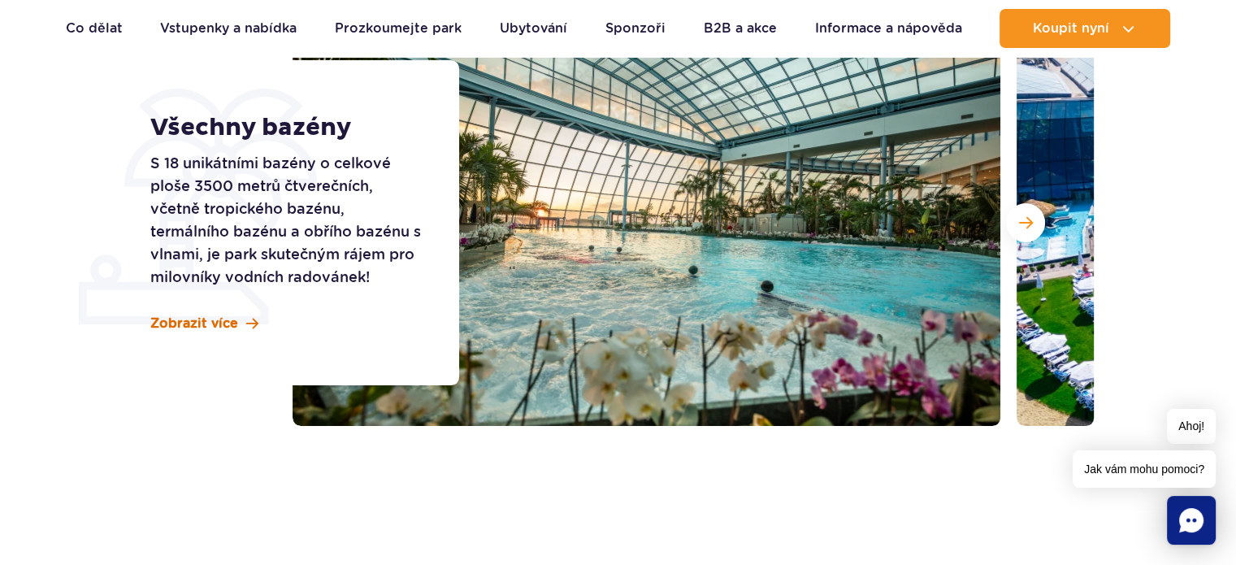
click at [196, 322] on font "Zobrazit více" at bounding box center [194, 322] width 88 height 15
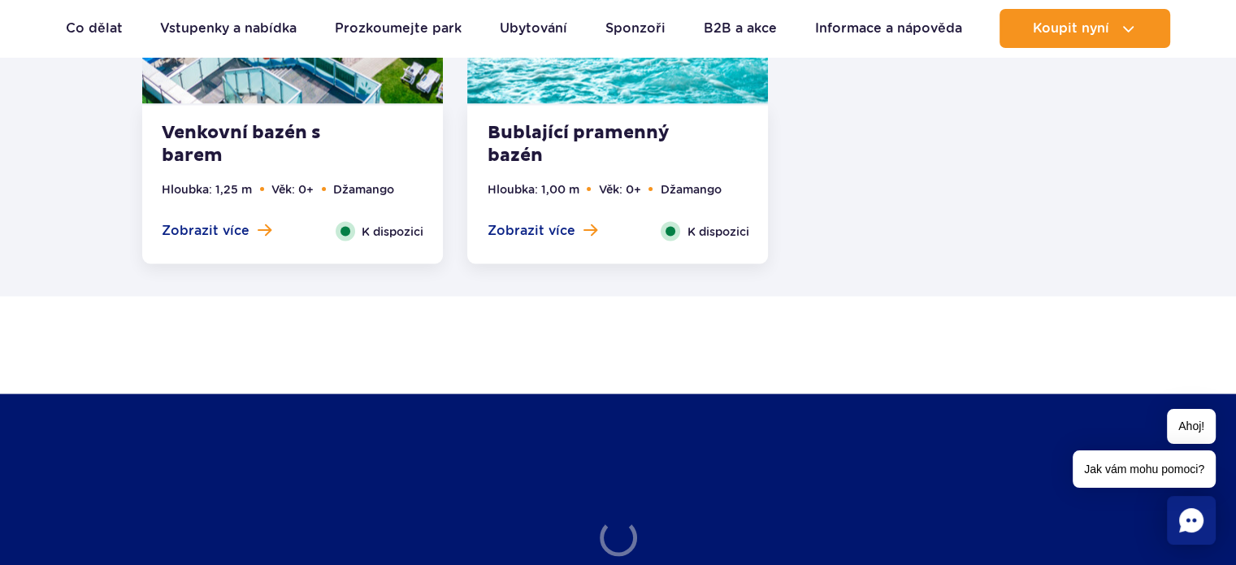
scroll to position [3094, 0]
